Goal: Task Accomplishment & Management: Complete application form

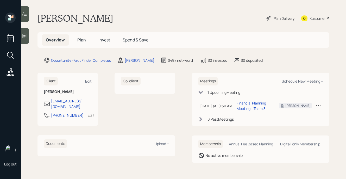
click at [283, 20] on div "Plan Delivery" at bounding box center [283, 18] width 21 height 5
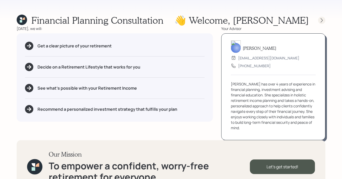
click at [321, 21] on icon at bounding box center [321, 20] width 5 height 5
click at [203, 28] on div "[DATE], we will:" at bounding box center [115, 28] width 196 height 5
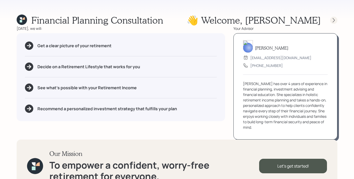
click at [332, 17] on div at bounding box center [333, 20] width 7 height 7
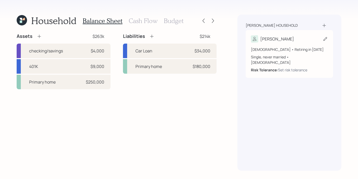
click at [323, 39] on icon at bounding box center [325, 38] width 5 height 5
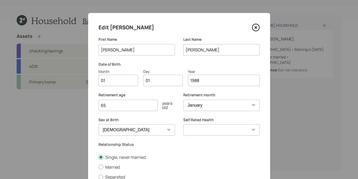
click at [128, 81] on input "01" at bounding box center [119, 80] width 40 height 11
type input "0"
type input "01"
type input "0"
type input "15"
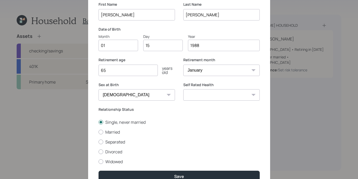
scroll to position [35, 0]
click at [121, 70] on input "65" at bounding box center [128, 69] width 59 height 11
type input "6"
type input "55"
click at [207, 92] on select "Excellent Very Good Good Fair Poor" at bounding box center [221, 94] width 76 height 11
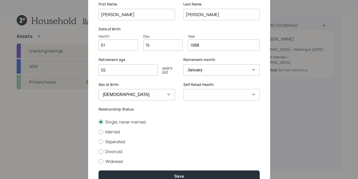
select select "very_good"
click at [183, 89] on select "Excellent Very Good Good Fair Poor" at bounding box center [221, 94] width 76 height 11
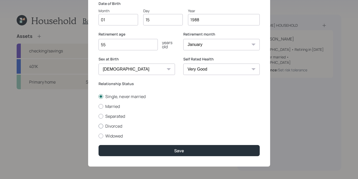
scroll to position [62, 0]
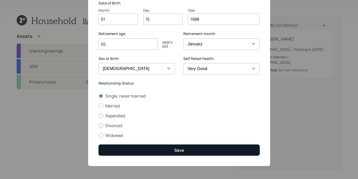
click at [190, 152] on button "Save" at bounding box center [179, 150] width 161 height 11
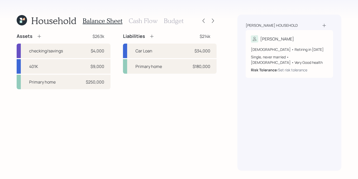
click at [189, 120] on div "Assets $263k checking/savings $4,000 401K $9,000 Primary home $250,000 Liabilit…" at bounding box center [117, 102] width 200 height 138
click at [75, 53] on div "checking/savings $4,000" at bounding box center [64, 51] width 94 height 15
select select "cash"
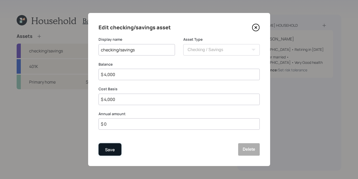
click at [112, 147] on div "Save" at bounding box center [110, 150] width 10 height 7
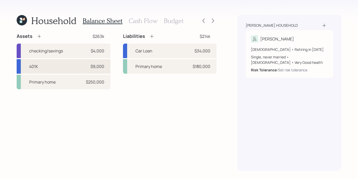
click at [46, 65] on div "401K $9,000" at bounding box center [64, 66] width 94 height 15
select select "company_sponsored"
select select "balanced"
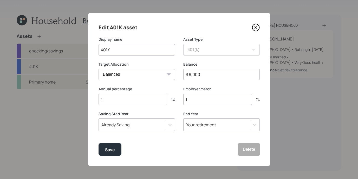
click at [101, 49] on input "401K" at bounding box center [137, 49] width 76 height 11
type input "Current 401K"
click at [133, 100] on input "1" at bounding box center [133, 99] width 69 height 11
type input "6"
click at [196, 97] on input "1" at bounding box center [217, 99] width 69 height 11
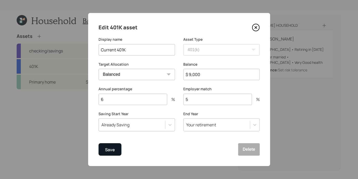
type input "5"
click at [106, 151] on div "Save" at bounding box center [110, 150] width 10 height 7
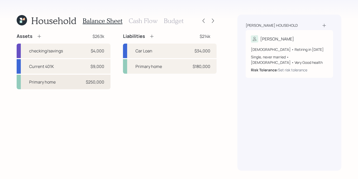
click at [67, 84] on div "Primary home $250,000" at bounding box center [64, 82] width 94 height 15
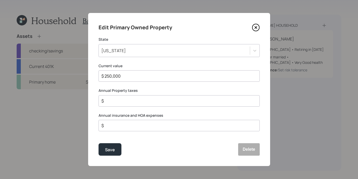
click at [112, 76] on input "$ 250,000" at bounding box center [177, 76] width 152 height 6
type input "$ 230,000"
click at [160, 87] on div "Edit Primary Owned Property State [US_STATE] Current value $ 230,000 Annual Pro…" at bounding box center [179, 89] width 182 height 153
click at [124, 98] on div "$" at bounding box center [179, 100] width 161 height 11
click at [123, 98] on input "$" at bounding box center [177, 101] width 152 height 6
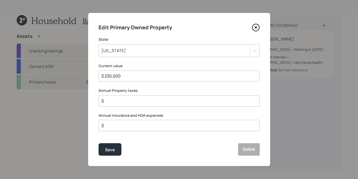
click at [136, 128] on input "$" at bounding box center [177, 126] width 152 height 6
type input "$ 650"
click at [113, 152] on div "Save" at bounding box center [110, 150] width 10 height 7
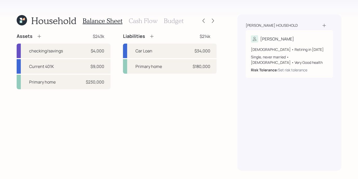
drag, startPoint x: 62, startPoint y: 99, endPoint x: 60, endPoint y: 105, distance: 5.5
click at [61, 105] on div "Assets $243k checking/savings $4,000 Current 401K $9,000 Primary home $230,000 …" at bounding box center [117, 102] width 200 height 138
click at [170, 51] on div "Car Loan $34,000" at bounding box center [170, 51] width 94 height 15
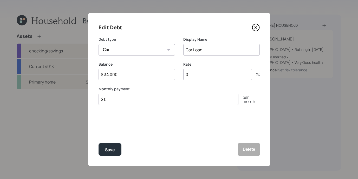
drag, startPoint x: 131, startPoint y: 75, endPoint x: 20, endPoint y: 54, distance: 113.0
click at [23, 55] on div "Edit Debt Debt type Car Credit Card Medical Student Other Display Name Car Loan…" at bounding box center [179, 89] width 358 height 179
type input "$ 17,000"
click at [222, 51] on input "Car Loan" at bounding box center [221, 49] width 76 height 11
type input "Car Loan 1"
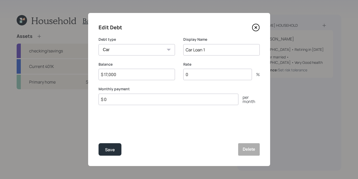
click at [209, 75] on input "0" at bounding box center [217, 74] width 69 height 11
type input "1"
type input "13"
click at [209, 98] on input "$ 0" at bounding box center [169, 99] width 140 height 11
type input "$ 543"
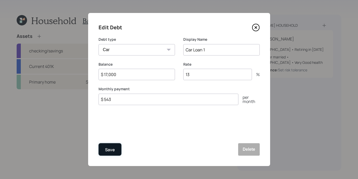
click at [107, 154] on button "Save" at bounding box center [110, 150] width 23 height 12
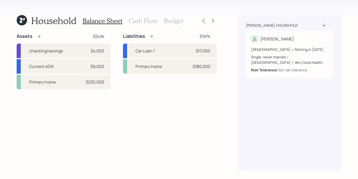
click at [151, 36] on icon at bounding box center [151, 36] width 5 height 5
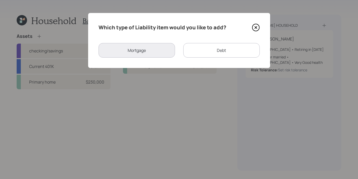
click at [205, 49] on div "Debt" at bounding box center [221, 50] width 76 height 15
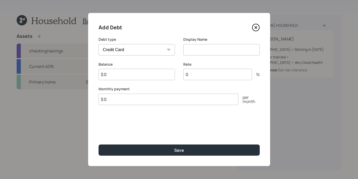
click at [152, 48] on select "Car Credit Card Medical Student Other" at bounding box center [137, 49] width 76 height 11
select select "car"
click at [99, 44] on select "Car Credit Card Medical Student Other" at bounding box center [137, 49] width 76 height 11
drag, startPoint x: 204, startPoint y: 68, endPoint x: 205, endPoint y: 64, distance: 4.6
click at [204, 67] on div "Rate 0 %" at bounding box center [221, 71] width 76 height 19
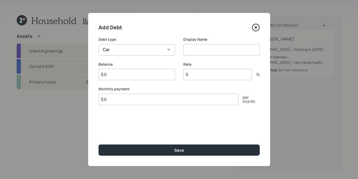
click at [207, 52] on input at bounding box center [221, 49] width 76 height 11
type input "Car Loan 2"
click at [143, 75] on input "$ 0" at bounding box center [137, 74] width 76 height 11
type input "$ 17,000"
click at [218, 73] on input "0" at bounding box center [217, 74] width 69 height 11
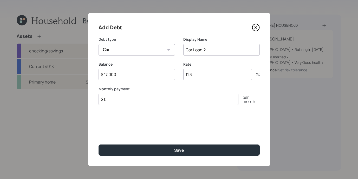
type input "11.3"
click at [165, 94] on input "$ 0" at bounding box center [169, 99] width 140 height 11
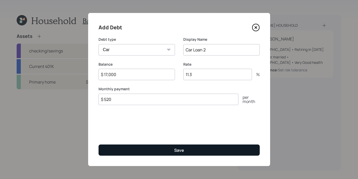
type input "$ 520"
click at [196, 150] on button "Save" at bounding box center [179, 150] width 161 height 11
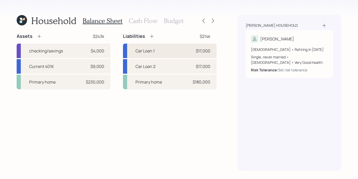
click at [149, 49] on div "Car Loan 1" at bounding box center [144, 51] width 19 height 6
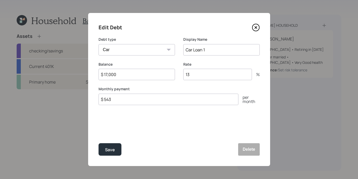
click at [256, 28] on icon at bounding box center [256, 28] width 2 height 2
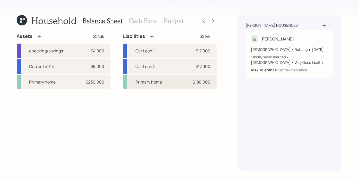
click at [157, 79] on div "Primary home" at bounding box center [148, 82] width 27 height 6
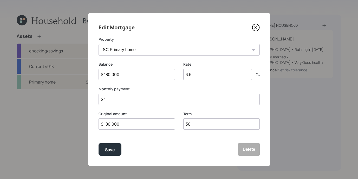
click at [216, 75] on input "3.5" at bounding box center [217, 74] width 69 height 11
type input "3.2"
click at [179, 99] on input "$ 1" at bounding box center [179, 99] width 161 height 11
type input "$ 1,000"
click at [208, 127] on input "30" at bounding box center [221, 124] width 76 height 11
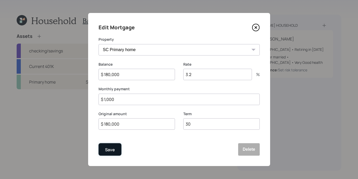
click at [110, 150] on div "Save" at bounding box center [110, 150] width 10 height 7
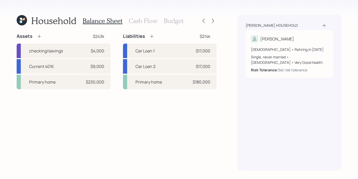
click at [142, 23] on h3 "Cash Flow" at bounding box center [143, 21] width 29 height 8
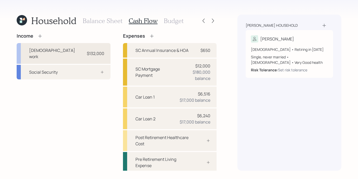
click at [74, 53] on div "[DEMOGRAPHIC_DATA] work $132,000" at bounding box center [64, 53] width 94 height 21
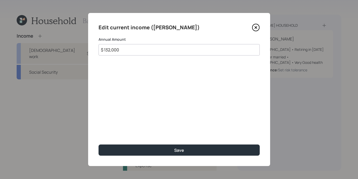
click at [258, 26] on icon at bounding box center [256, 28] width 8 height 8
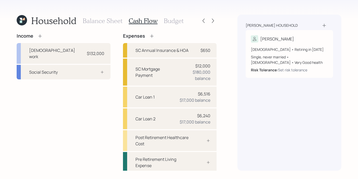
click at [41, 37] on icon at bounding box center [39, 36] width 5 height 5
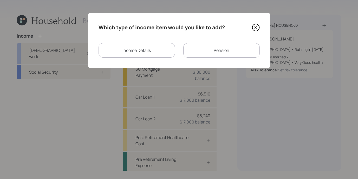
click at [151, 49] on div "Income Details" at bounding box center [137, 50] width 76 height 15
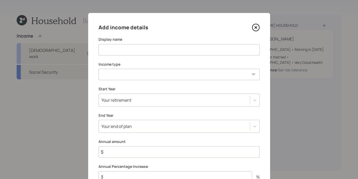
click at [129, 38] on label "Display name" at bounding box center [179, 39] width 161 height 5
click at [128, 47] on input at bounding box center [179, 49] width 161 height 11
type input "VA Benefits"
click at [250, 73] on select "[DEMOGRAPHIC_DATA] work [DEMOGRAPHIC_DATA] work Self employment Other" at bounding box center [179, 74] width 161 height 11
select select "other"
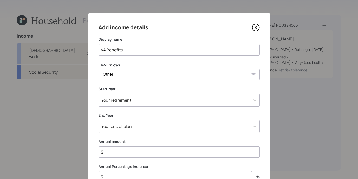
click at [99, 69] on select "[DEMOGRAPHIC_DATA] work [DEMOGRAPHIC_DATA] work Self employment Other" at bounding box center [179, 74] width 161 height 11
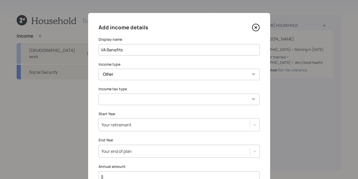
click at [248, 96] on select "Tax-free Earned Self Employment Alimony Royalties Pension / Annuity Interest Di…" at bounding box center [179, 99] width 161 height 11
select select "tax_free"
click at [99, 94] on select "Tax-free Earned Self Employment Alimony Royalties Pension / Annuity Interest Di…" at bounding box center [179, 99] width 161 height 11
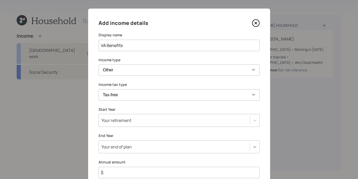
scroll to position [31, 0]
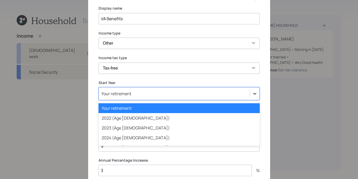
click at [252, 92] on icon at bounding box center [254, 93] width 5 height 5
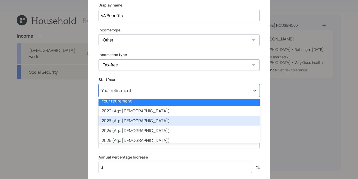
scroll to position [9, 0]
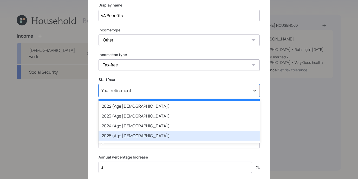
drag, startPoint x: 139, startPoint y: 134, endPoint x: 141, endPoint y: 130, distance: 4.3
click at [139, 134] on div "2025 (Age [DEMOGRAPHIC_DATA])" at bounding box center [179, 136] width 161 height 10
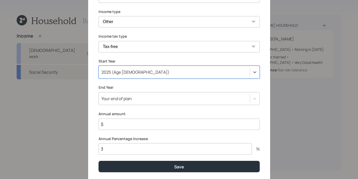
scroll to position [60, 0]
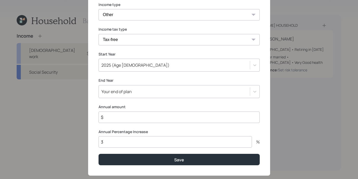
click at [167, 120] on input "$" at bounding box center [179, 117] width 161 height 11
type input "$ 56,000"
click at [130, 144] on input "3" at bounding box center [175, 142] width 153 height 11
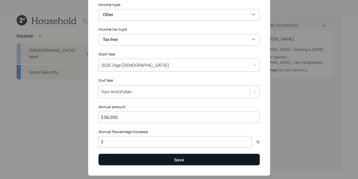
click at [174, 159] on div "Save" at bounding box center [179, 160] width 10 height 6
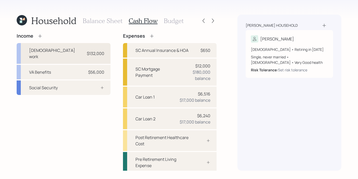
click at [80, 49] on div "[DEMOGRAPHIC_DATA] work $132,000" at bounding box center [64, 53] width 94 height 21
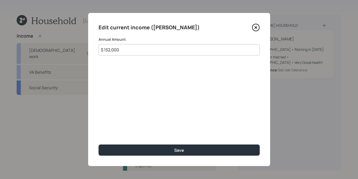
drag, startPoint x: 131, startPoint y: 49, endPoint x: 95, endPoint y: 39, distance: 36.7
click at [95, 39] on div "Edit current income ([PERSON_NAME]) Annual Amount $ 132,000 Save" at bounding box center [179, 89] width 182 height 153
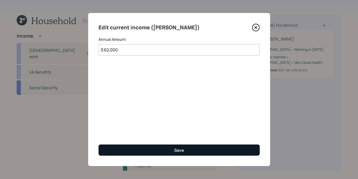
type input "$ 62,000"
click at [186, 153] on button "Save" at bounding box center [179, 150] width 161 height 11
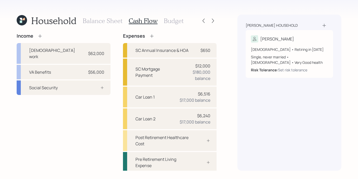
click at [42, 35] on icon at bounding box center [39, 36] width 5 height 5
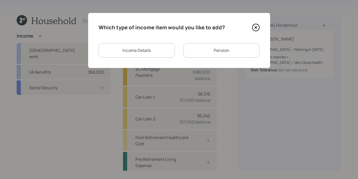
click at [159, 49] on div "Income Details" at bounding box center [137, 50] width 76 height 15
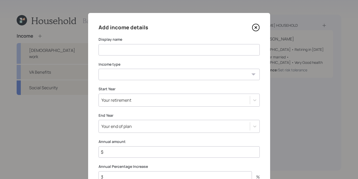
click at [210, 51] on input at bounding box center [179, 49] width 161 height 11
type input "Self -Employed"
click at [255, 77] on select "[DEMOGRAPHIC_DATA] work [DEMOGRAPHIC_DATA] work Self employment Other" at bounding box center [179, 74] width 161 height 11
select select "self_employment"
click at [99, 69] on select "[DEMOGRAPHIC_DATA] work [DEMOGRAPHIC_DATA] work Self employment Other" at bounding box center [179, 74] width 161 height 11
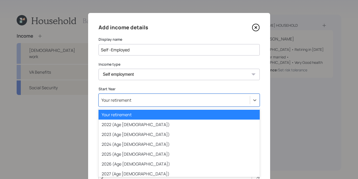
click at [248, 103] on div "option Your retirement selected, 1 of 79. 79 results available. Use Up and Down…" at bounding box center [179, 100] width 161 height 13
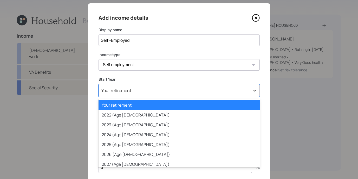
scroll to position [10, 0]
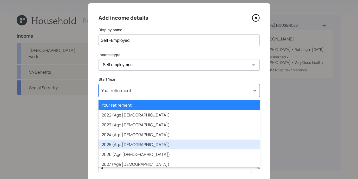
click at [110, 146] on div "2025 (Age [DEMOGRAPHIC_DATA])" at bounding box center [179, 145] width 161 height 10
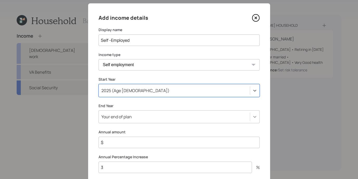
click at [252, 120] on div "Your end of plan" at bounding box center [179, 117] width 161 height 13
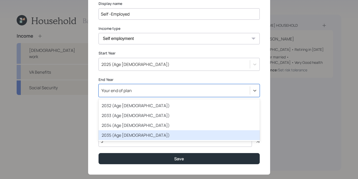
scroll to position [118, 0]
click at [170, 135] on div "2035 (Age [DEMOGRAPHIC_DATA])" at bounding box center [179, 136] width 161 height 10
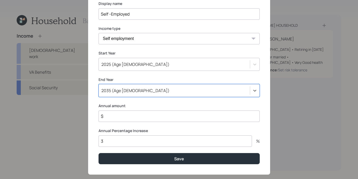
click at [140, 117] on input "$" at bounding box center [179, 116] width 161 height 11
type input "$ 48,000"
drag, startPoint x: 162, startPoint y: 144, endPoint x: 127, endPoint y: 137, distance: 35.7
click at [127, 137] on input "3" at bounding box center [175, 141] width 153 height 11
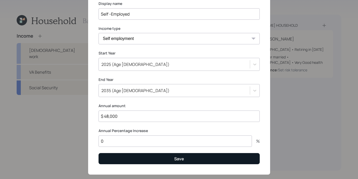
type input "0"
click at [199, 161] on button "Save" at bounding box center [179, 158] width 161 height 11
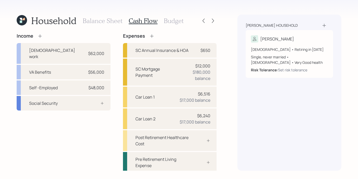
click at [172, 24] on h3 "Budget" at bounding box center [174, 21] width 20 height 8
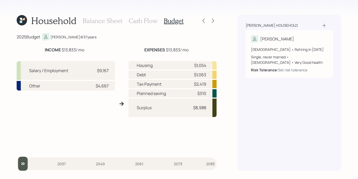
drag, startPoint x: 61, startPoint y: 49, endPoint x: 85, endPoint y: 48, distance: 24.2
click at [85, 48] on div "INCOME $13,833 / mo" at bounding box center [65, 50] width 96 height 6
click at [114, 35] on div "2025 Budget [PERSON_NAME] @ 37 years" at bounding box center [117, 36] width 200 height 7
click at [133, 22] on h3 "Cash Flow" at bounding box center [143, 21] width 29 height 8
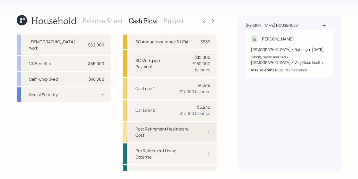
scroll to position [24, 0]
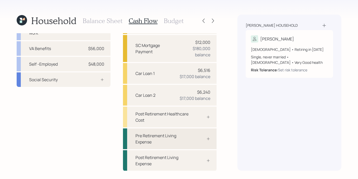
click at [173, 140] on div "Pre Retirement Living Expense" at bounding box center [162, 139] width 55 height 12
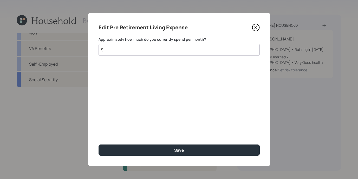
click at [140, 54] on input "$" at bounding box center [179, 49] width 161 height 11
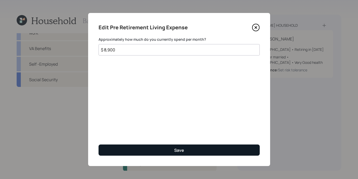
type input "$ 8,900"
click at [236, 154] on button "Save" at bounding box center [179, 150] width 161 height 11
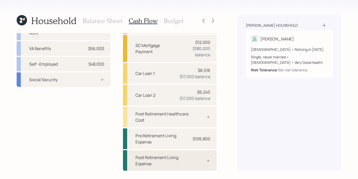
click at [194, 166] on div "Post Retirement Living Expense" at bounding box center [170, 161] width 94 height 21
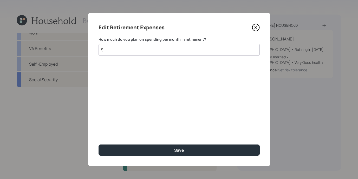
click at [187, 50] on input "$" at bounding box center [179, 49] width 161 height 11
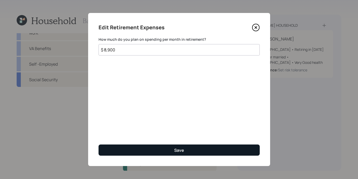
type input "$ 8,900"
click at [215, 151] on button "Save" at bounding box center [179, 150] width 161 height 11
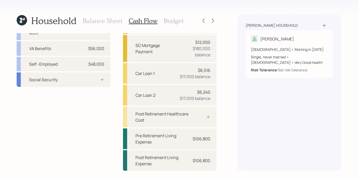
click at [175, 21] on h3 "Budget" at bounding box center [174, 21] width 20 height 8
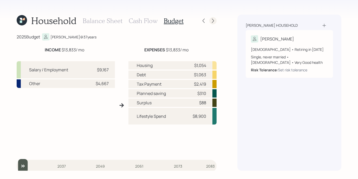
click at [210, 18] on icon at bounding box center [212, 20] width 5 height 5
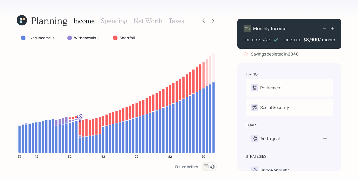
click at [52, 38] on icon at bounding box center [53, 37] width 3 height 3
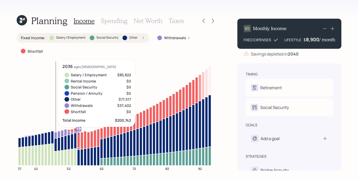
click at [56, 137] on icon at bounding box center [55, 135] width 3 height 6
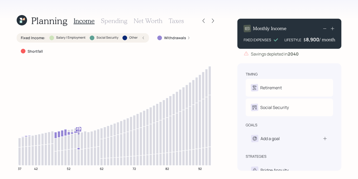
click at [188, 37] on icon at bounding box center [188, 37] width 3 height 3
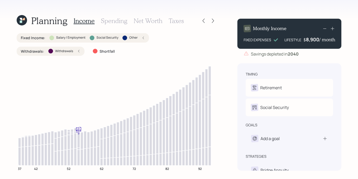
click at [78, 51] on icon at bounding box center [78, 51] width 3 height 3
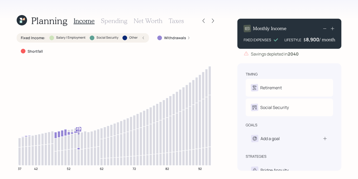
click at [144, 39] on icon at bounding box center [143, 37] width 3 height 3
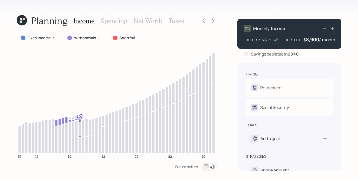
click at [125, 37] on label "Shortfall" at bounding box center [127, 37] width 15 height 5
click at [83, 22] on h3 "Income" at bounding box center [84, 21] width 21 height 8
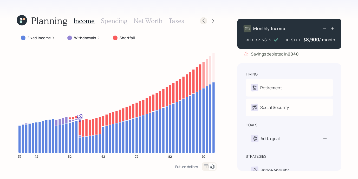
click at [205, 19] on icon at bounding box center [203, 20] width 5 height 5
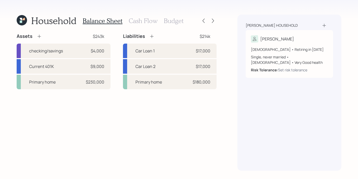
click at [174, 24] on h3 "Budget" at bounding box center [174, 21] width 20 height 8
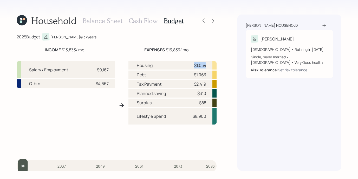
drag, startPoint x: 190, startPoint y: 66, endPoint x: 204, endPoint y: 67, distance: 13.8
click at [204, 67] on div "Housing $1,054" at bounding box center [172, 65] width 88 height 8
click at [216, 21] on div at bounding box center [212, 20] width 7 height 7
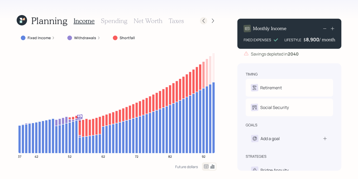
click at [204, 23] on icon at bounding box center [203, 20] width 5 height 5
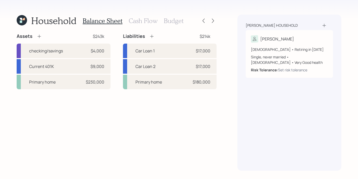
click at [140, 19] on h3 "Cash Flow" at bounding box center [143, 21] width 29 height 8
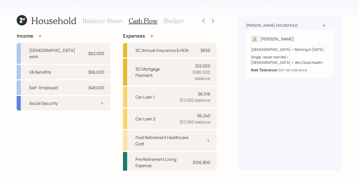
click at [175, 22] on h3 "Budget" at bounding box center [174, 21] width 20 height 8
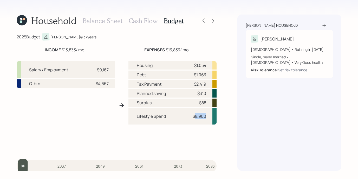
drag, startPoint x: 198, startPoint y: 117, endPoint x: 223, endPoint y: 109, distance: 26.2
click at [206, 117] on div "Lifestyle Spend $8,900" at bounding box center [172, 116] width 88 height 17
click at [247, 104] on div "[PERSON_NAME] household [PERSON_NAME] [DEMOGRAPHIC_DATA] • Retiring in [DATE] S…" at bounding box center [289, 93] width 104 height 157
drag, startPoint x: 190, startPoint y: 116, endPoint x: 206, endPoint y: 116, distance: 16.1
click at [206, 116] on div "Lifestyle Spend $8,900" at bounding box center [172, 116] width 88 height 17
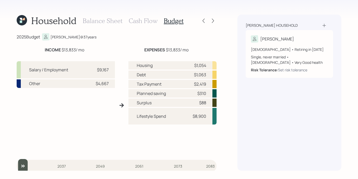
click at [240, 107] on div "[PERSON_NAME] household [PERSON_NAME] [DEMOGRAPHIC_DATA] • Retiring in [DATE] S…" at bounding box center [289, 93] width 104 height 157
click at [217, 20] on div "Household Balance Sheet Cash Flow Budget 2025 Budget [PERSON_NAME] @ 37 years I…" at bounding box center [179, 89] width 358 height 179
click at [215, 21] on icon at bounding box center [212, 20] width 5 height 5
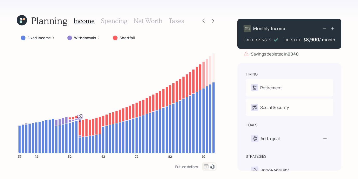
click at [107, 22] on h3 "Spending" at bounding box center [114, 21] width 27 height 8
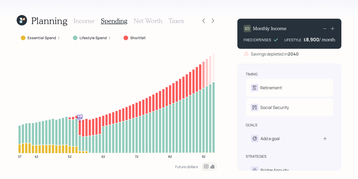
click at [84, 20] on h3 "Income" at bounding box center [84, 21] width 21 height 8
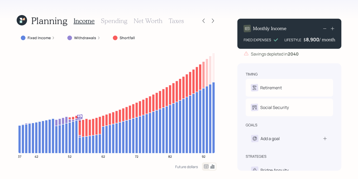
click at [114, 20] on h3 "Spending" at bounding box center [114, 21] width 27 height 8
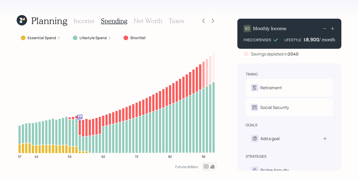
click at [96, 39] on label "Lifestyle Spend" at bounding box center [93, 37] width 27 height 5
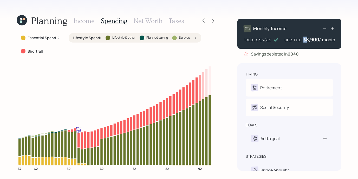
drag, startPoint x: 304, startPoint y: 40, endPoint x: 318, endPoint y: 38, distance: 14.1
click at [318, 38] on div "$ 8,900 / month" at bounding box center [319, 39] width 32 height 6
click at [343, 68] on div "Planning Income Spending Net Worth Taxes Essential Spend Lifestyle Spend : Life…" at bounding box center [179, 89] width 358 height 179
click at [194, 37] on icon at bounding box center [195, 37] width 3 height 3
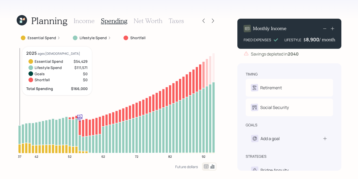
click at [18, 94] on icon "37 42 52 62 72 82 92" at bounding box center [117, 105] width 200 height 116
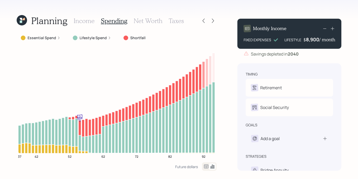
click at [150, 23] on h3 "Net Worth" at bounding box center [148, 21] width 29 height 8
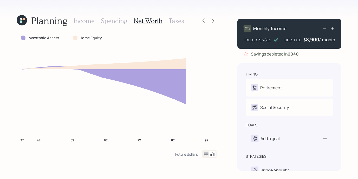
click at [178, 22] on h3 "Taxes" at bounding box center [176, 21] width 15 height 8
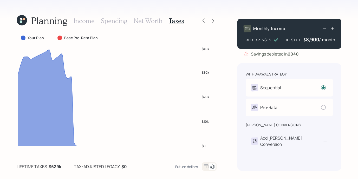
click at [147, 23] on h3 "Net Worth" at bounding box center [148, 21] width 29 height 8
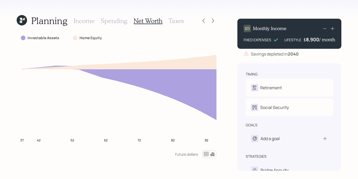
click at [113, 23] on h3 "Spending" at bounding box center [114, 21] width 27 height 8
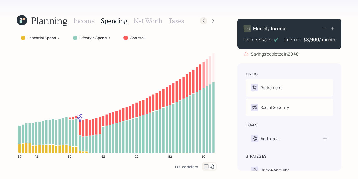
click at [206, 20] on div at bounding box center [203, 20] width 7 height 7
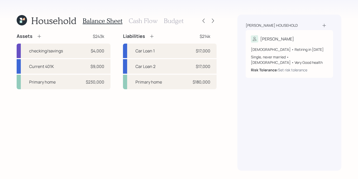
click at [171, 25] on div "Balance Sheet Cash Flow Budget" at bounding box center [133, 21] width 101 height 12
click at [172, 22] on h3 "Budget" at bounding box center [174, 21] width 20 height 8
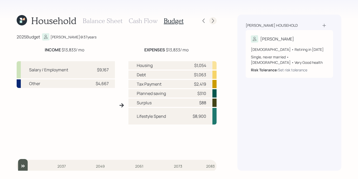
click at [209, 20] on div at bounding box center [208, 20] width 17 height 7
click at [210, 21] on div at bounding box center [212, 20] width 7 height 7
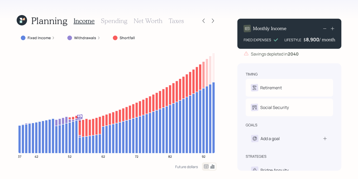
click at [23, 21] on icon at bounding box center [22, 20] width 10 height 10
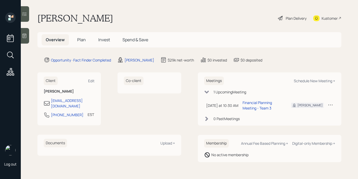
select select "b1d8ea90-abcc-42aa-86cc-4f33a132aacc"
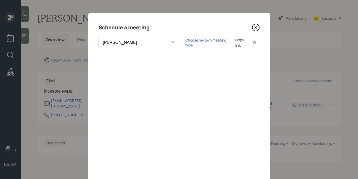
click at [190, 43] on div "Choose my own meeting type" at bounding box center [207, 43] width 44 height 10
click at [254, 25] on icon at bounding box center [256, 28] width 8 height 8
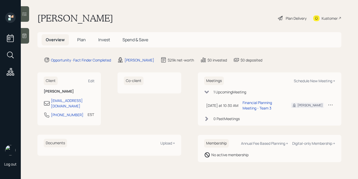
click at [272, 55] on main "Alonso Felder Plan Delivery Kustomer Overview Plan Invest Spend & Save Opportun…" at bounding box center [189, 89] width 337 height 179
